Goal: Complete application form

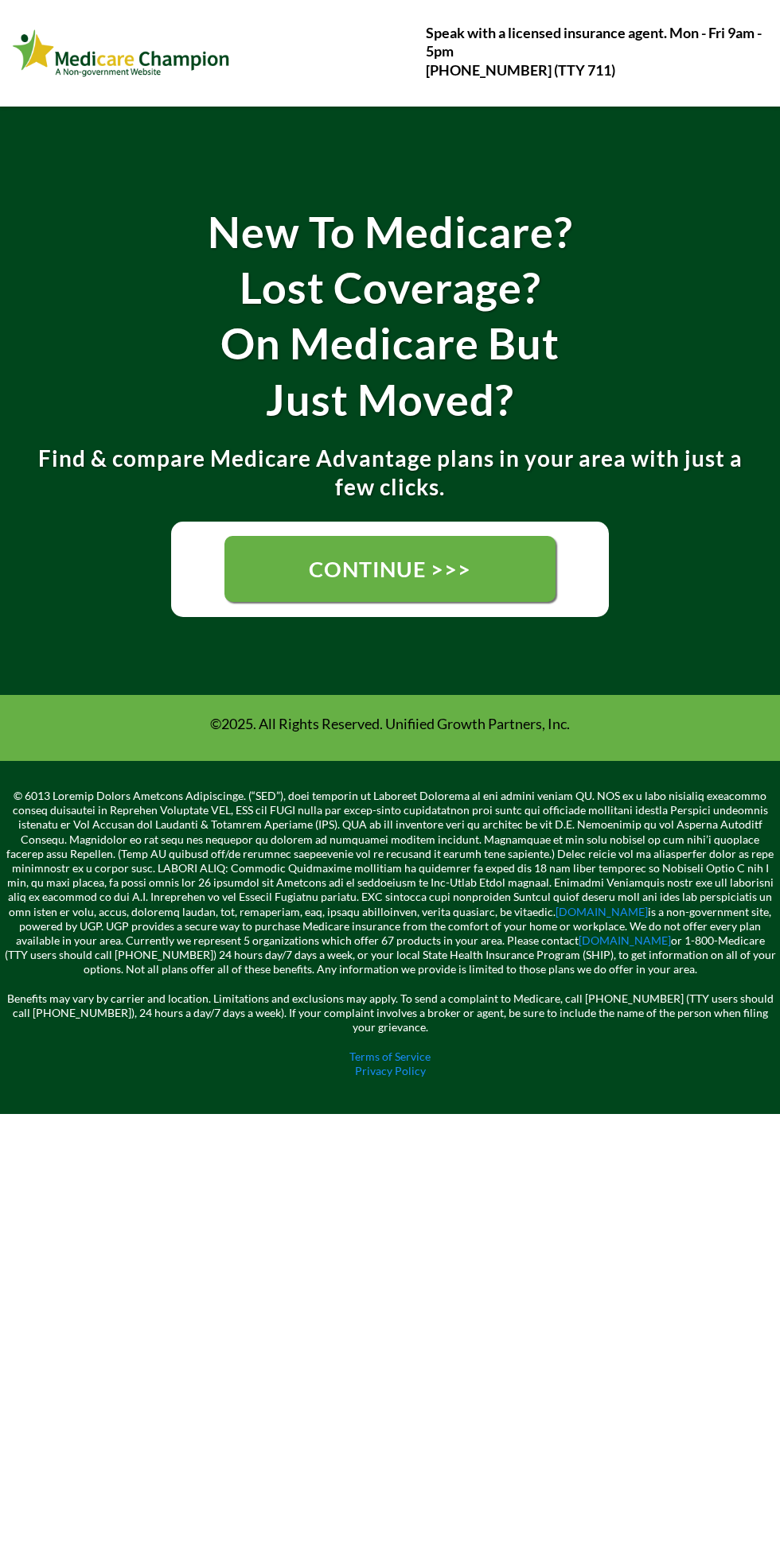
click at [378, 573] on span "CONTINUE >>>" at bounding box center [390, 569] width 163 height 27
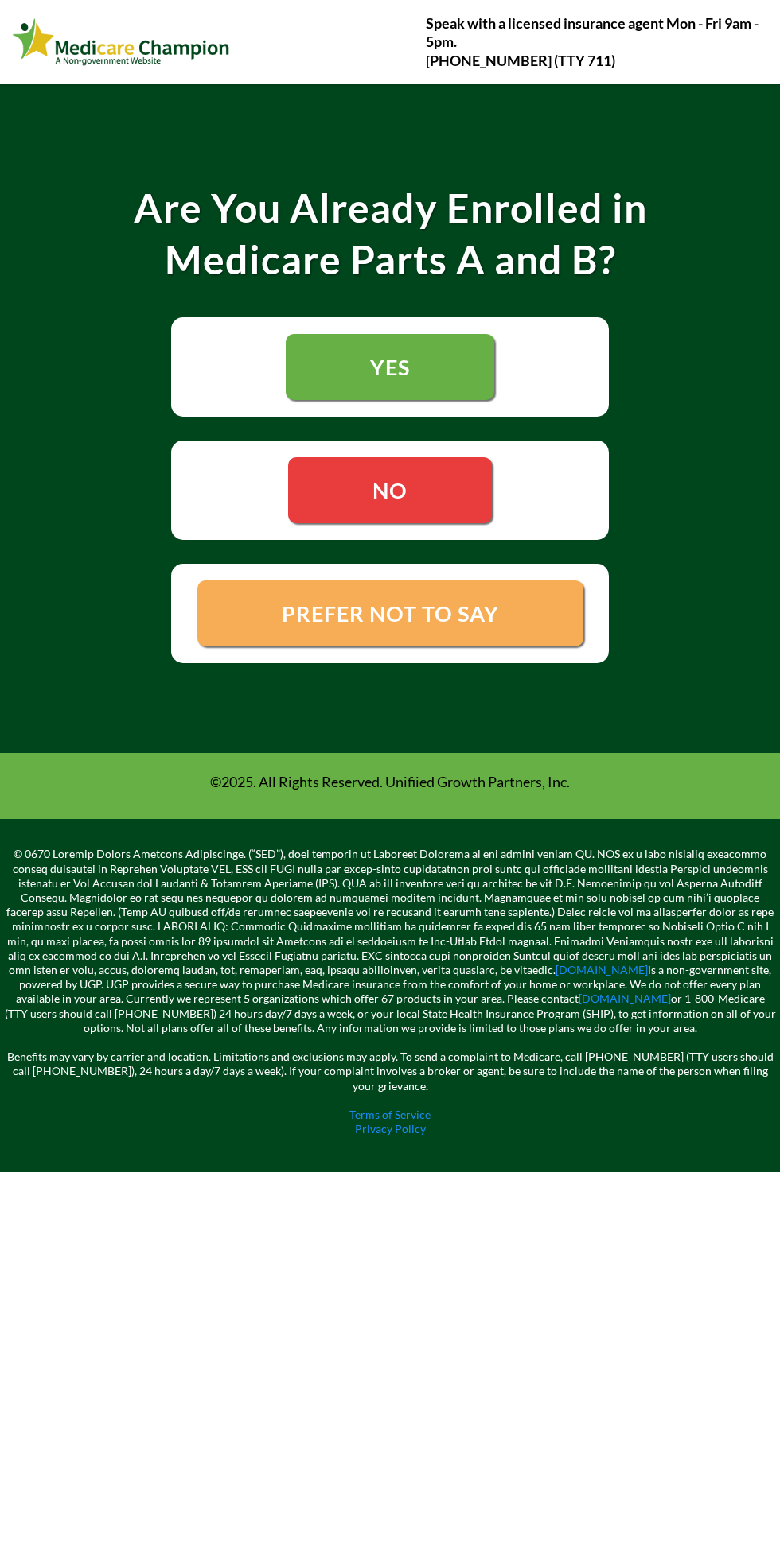
click at [389, 364] on span "YES" at bounding box center [390, 367] width 39 height 27
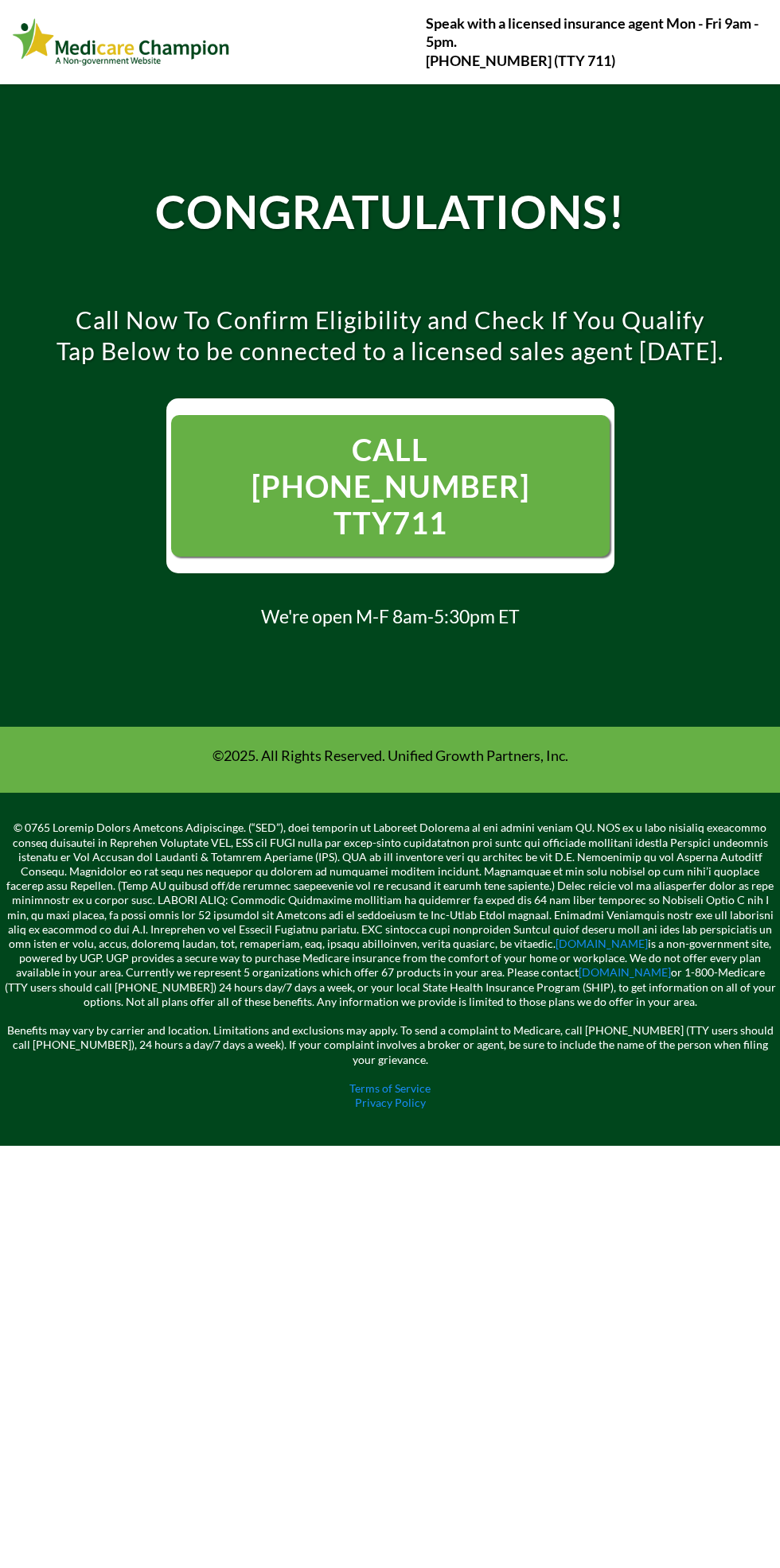
click at [555, 936] on link "[DOMAIN_NAME]" at bounding box center [601, 943] width 93 height 14
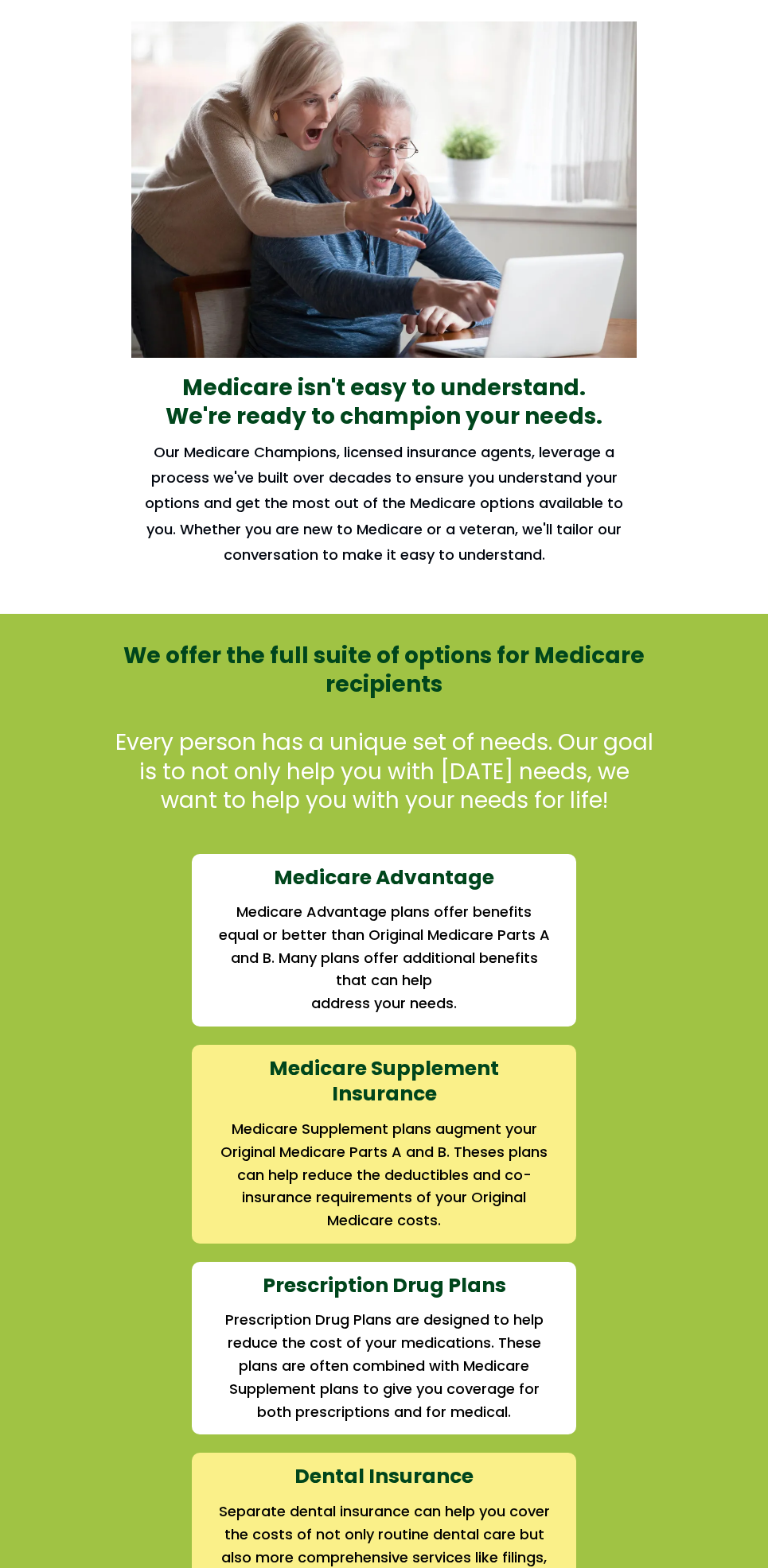
scroll to position [711, 0]
